Goal: Information Seeking & Learning: Learn about a topic

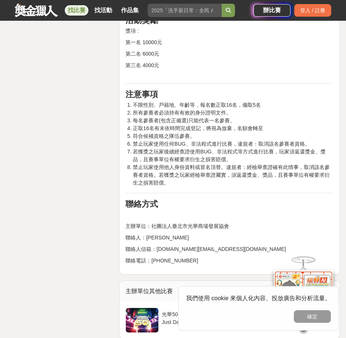
scroll to position [1112, 0]
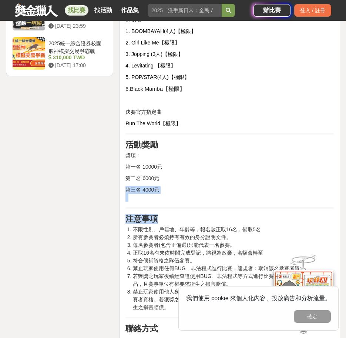
drag, startPoint x: 185, startPoint y: 193, endPoint x: 157, endPoint y: 180, distance: 30.7
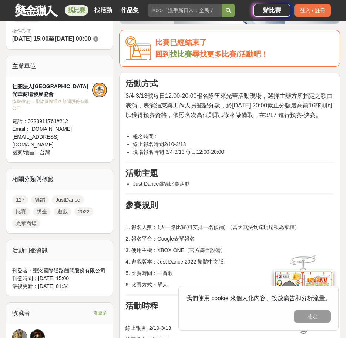
scroll to position [185, 0]
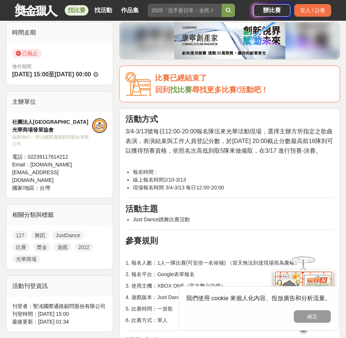
drag, startPoint x: 210, startPoint y: 269, endPoint x: 118, endPoint y: 116, distance: 177.7
copy div "lore 7/5-1/28ips46:93-60:71dolorsitame，consecteturad，elitseddoeius，t9/55 68:06i…"
drag, startPoint x: 272, startPoint y: 174, endPoint x: 239, endPoint y: 192, distance: 37.3
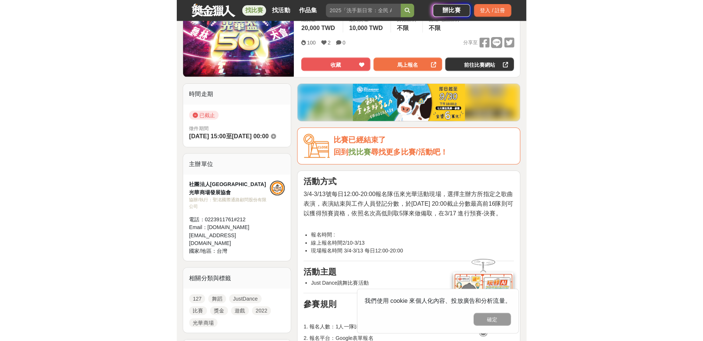
scroll to position [0, 0]
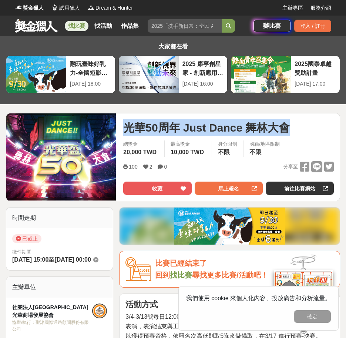
drag, startPoint x: 294, startPoint y: 123, endPoint x: 124, endPoint y: 126, distance: 169.8
click at [124, 126] on div "光華50周年 Just Dance 舞林大會" at bounding box center [228, 127] width 211 height 17
copy span "光華50周年 Just Dance 舞林大會"
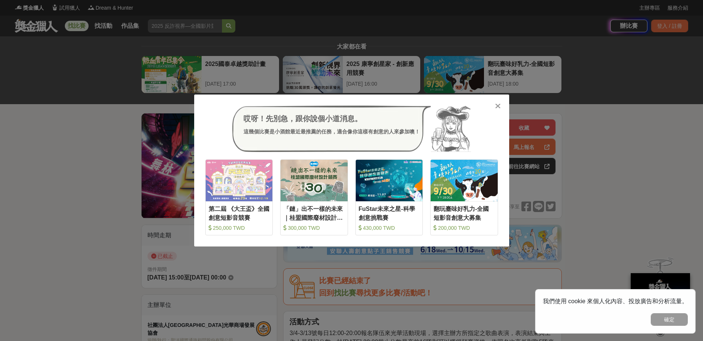
drag, startPoint x: 670, startPoint y: 314, endPoint x: 659, endPoint y: 299, distance: 18.2
click at [346, 315] on button "確定" at bounding box center [669, 319] width 37 height 13
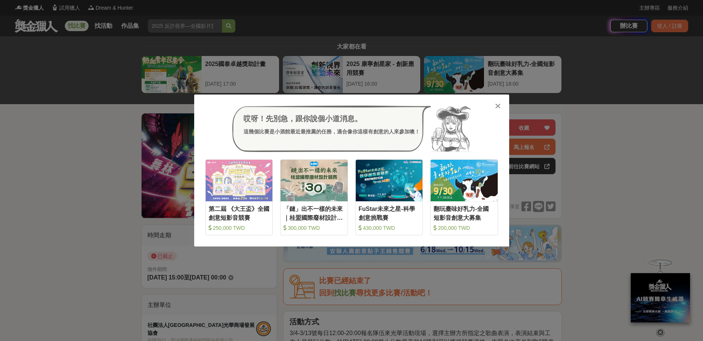
click at [346, 106] on icon at bounding box center [498, 105] width 6 height 7
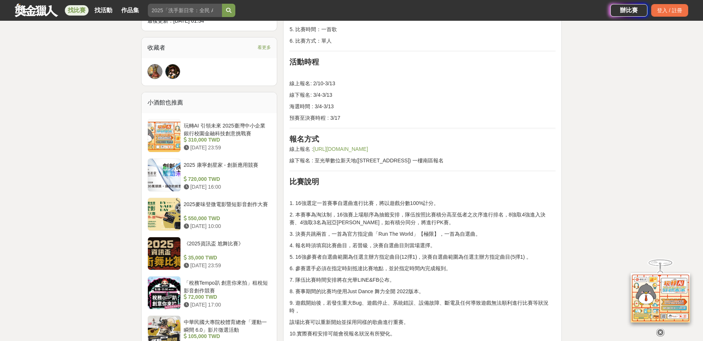
scroll to position [482, 0]
